Goal: Check status

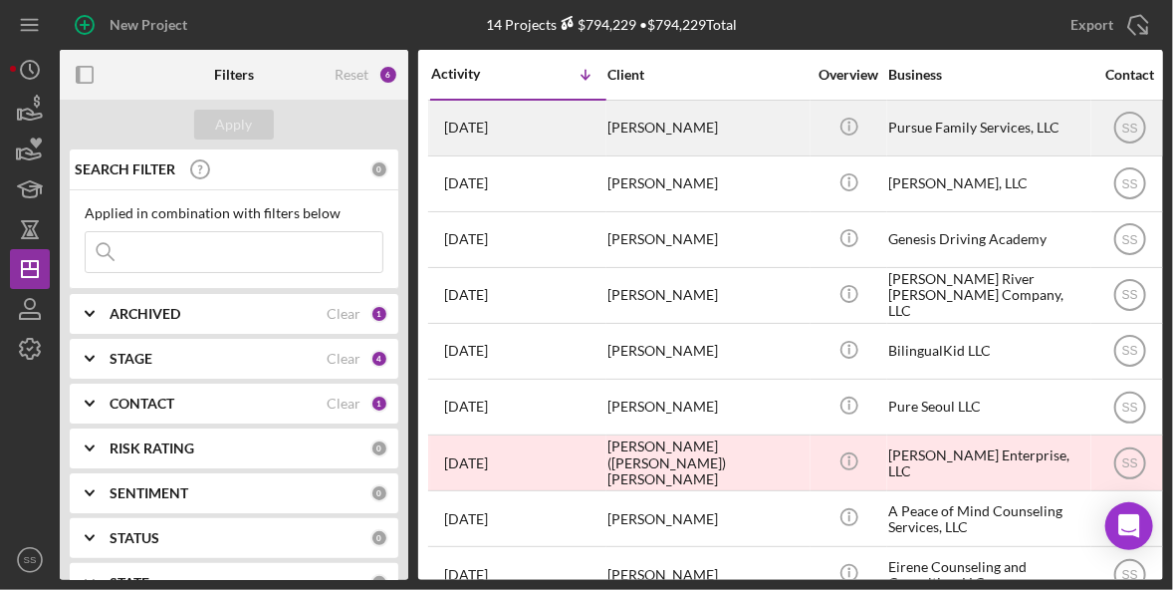
click at [618, 144] on div "[PERSON_NAME]" at bounding box center [707, 128] width 199 height 53
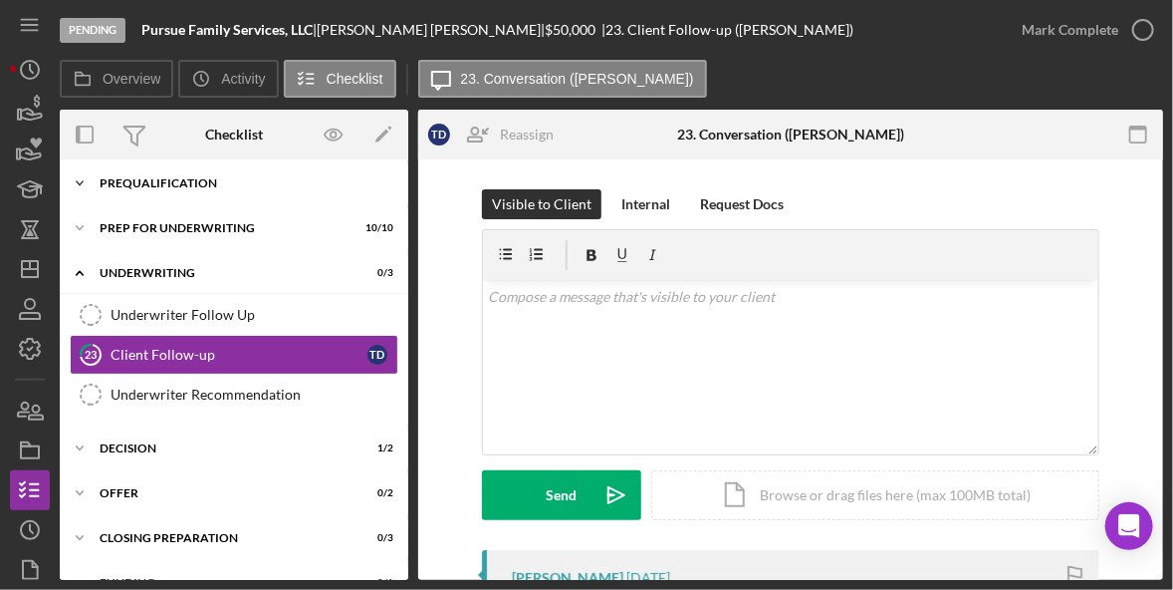
scroll to position [139, 0]
click at [209, 232] on div "Icon/Expander Prep for Underwriting 10 / 10" at bounding box center [234, 227] width 349 height 40
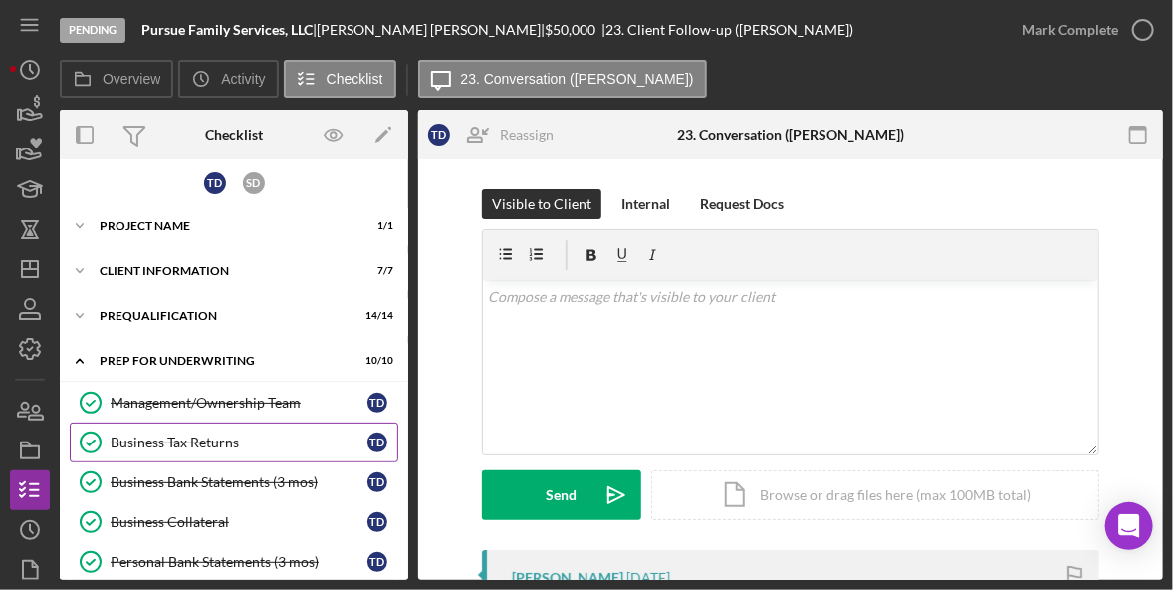
scroll to position [0, 0]
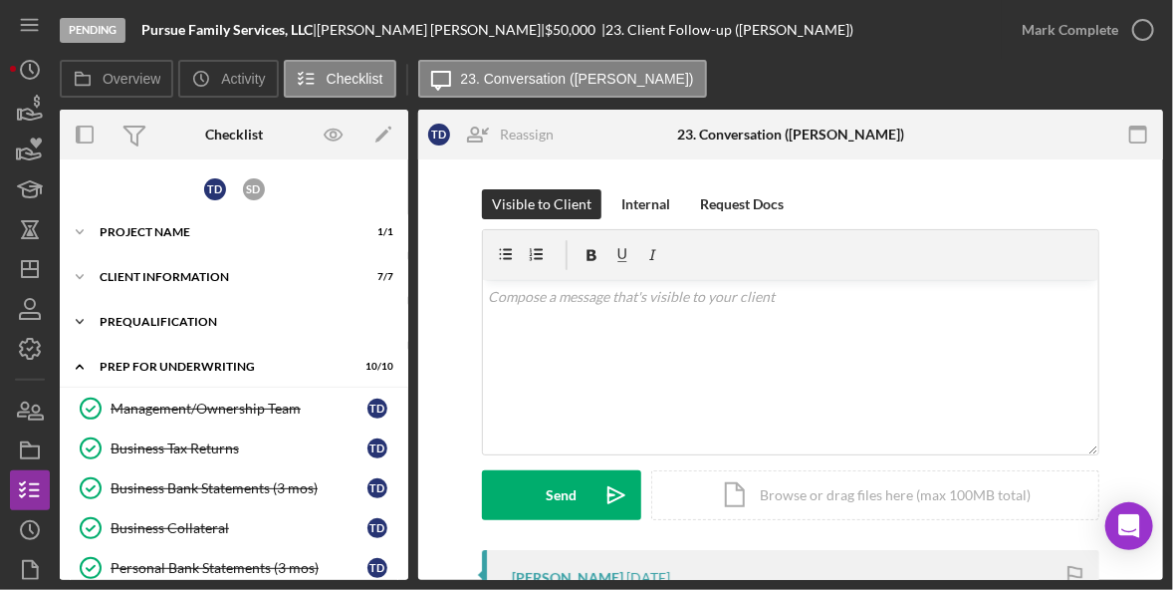
click at [130, 333] on div "Icon/Expander Prequalification 14 / 14" at bounding box center [234, 322] width 349 height 40
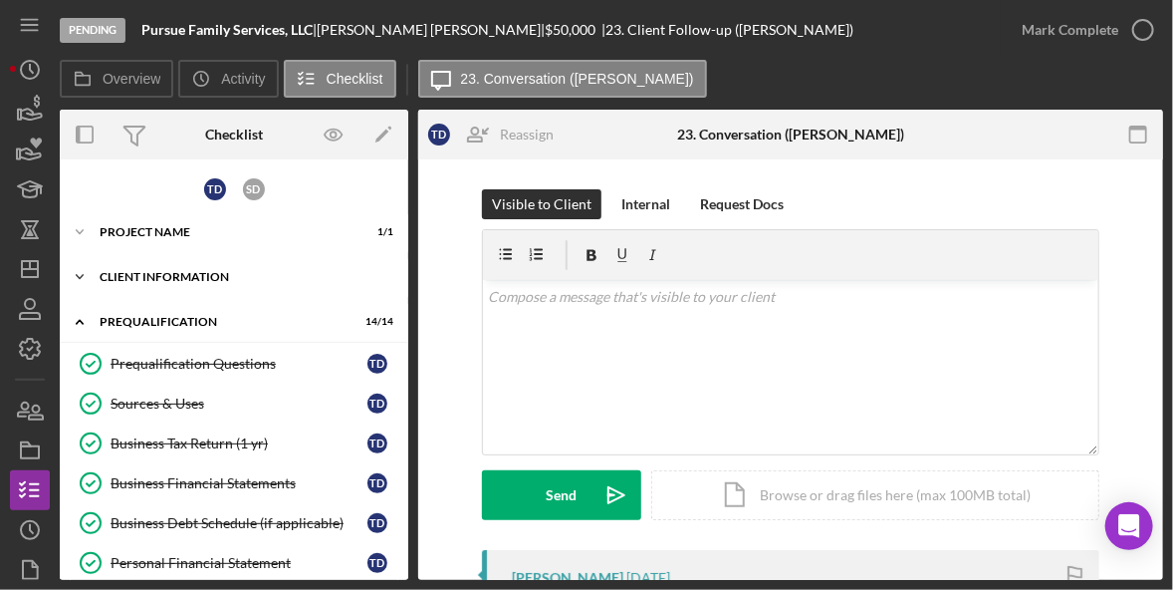
click at [208, 276] on div "Client Information" at bounding box center [242, 277] width 284 height 12
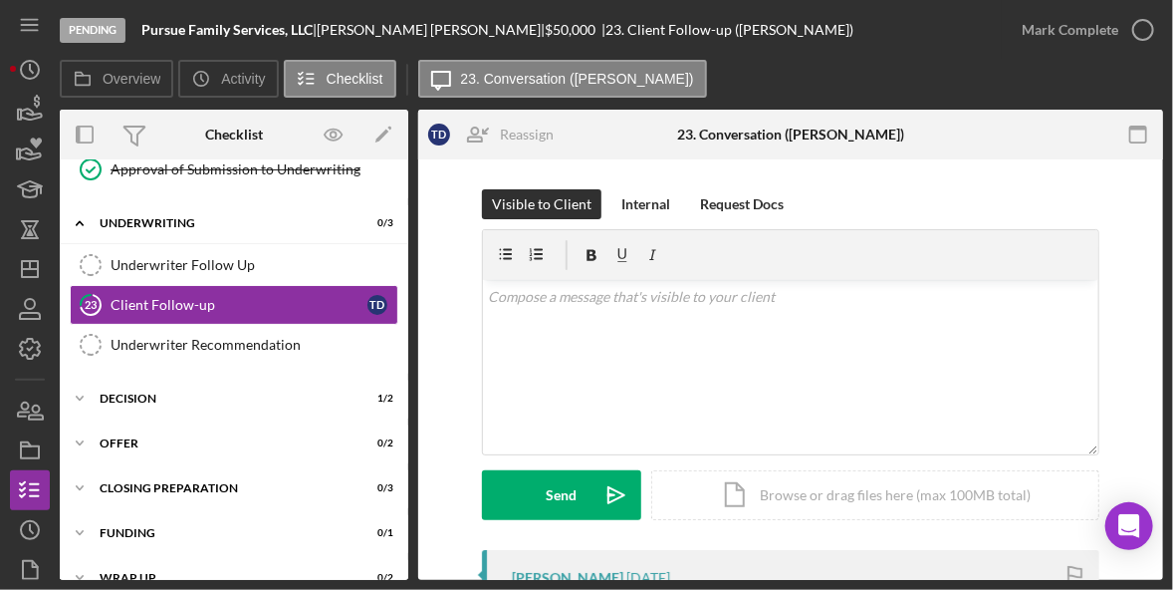
scroll to position [1469, 0]
